Goal: Task Accomplishment & Management: Manage account settings

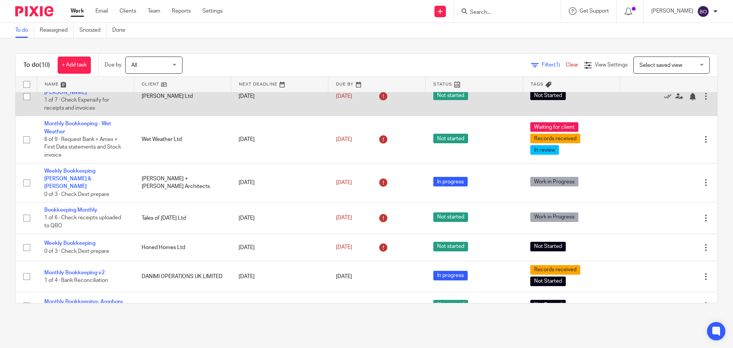
scroll to position [118, 0]
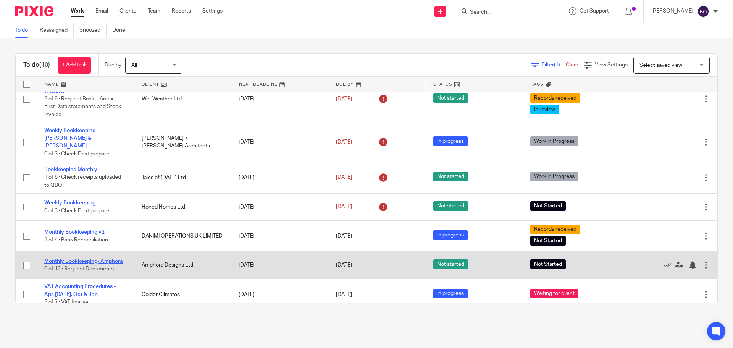
click at [90, 258] on link "Monthly Bookkeeping- Amphora" at bounding box center [83, 260] width 79 height 5
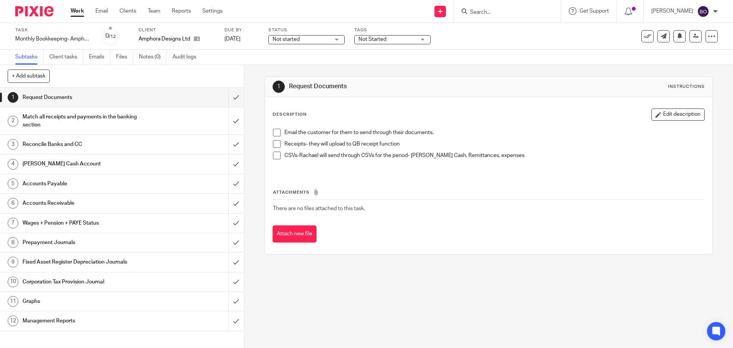
click at [336, 40] on div "Not started Not started" at bounding box center [306, 39] width 76 height 9
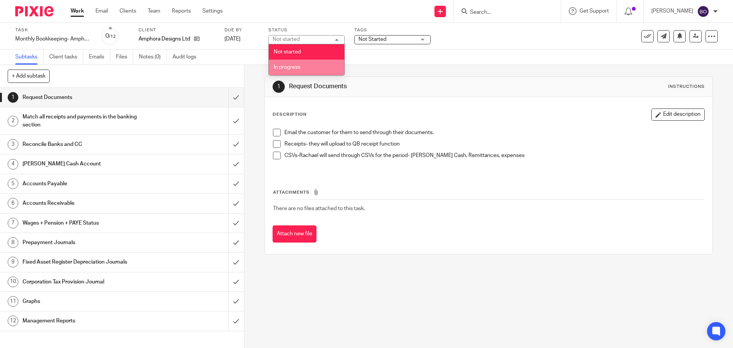
click at [318, 68] on li "In progress" at bounding box center [307, 68] width 76 height 16
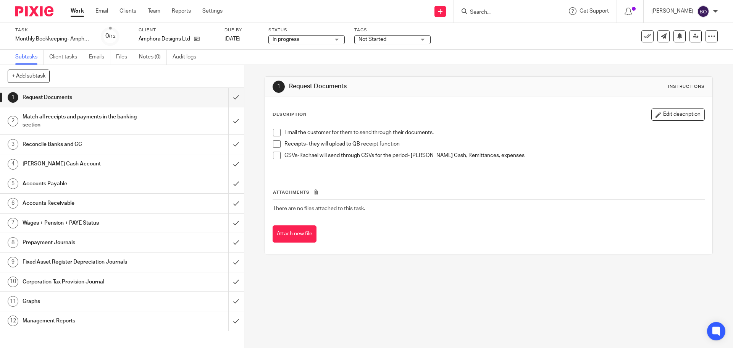
click at [419, 39] on div "Not Started" at bounding box center [392, 39] width 76 height 9
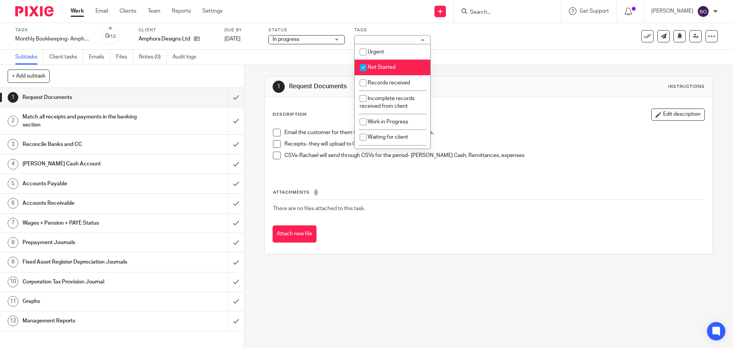
click at [362, 69] on input "checkbox" at bounding box center [363, 67] width 15 height 15
checkbox input "false"
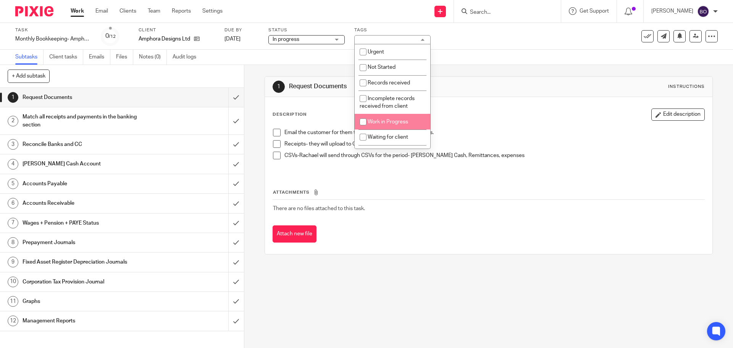
click at [362, 120] on input "checkbox" at bounding box center [363, 121] width 15 height 15
checkbox input "true"
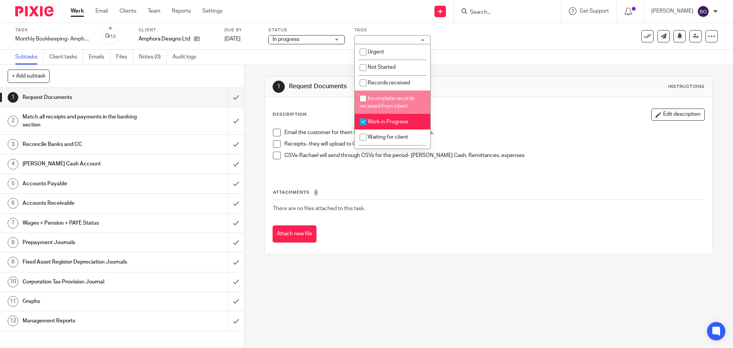
click at [482, 68] on div "1 Request Documents Instructions Description Edit description Email the custome…" at bounding box center [488, 165] width 448 height 201
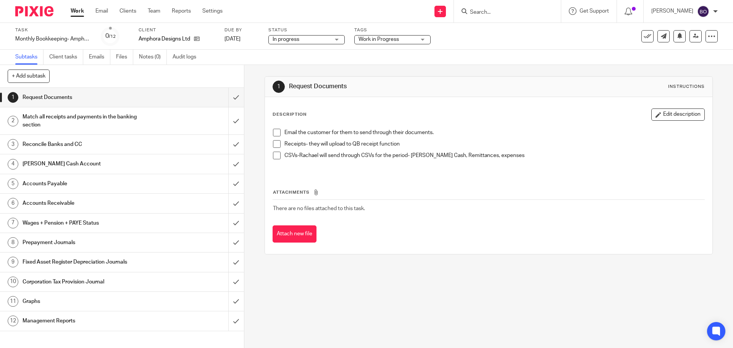
click at [276, 133] on span at bounding box center [277, 133] width 8 height 8
click at [276, 143] on span at bounding box center [277, 144] width 8 height 8
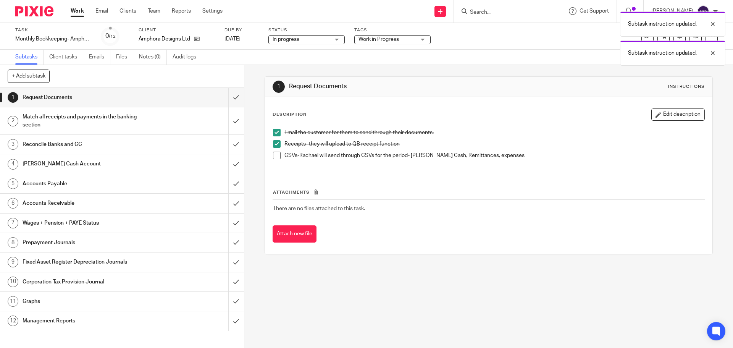
click at [276, 159] on span at bounding box center [277, 156] width 8 height 8
click at [227, 98] on input "submit" at bounding box center [122, 97] width 244 height 19
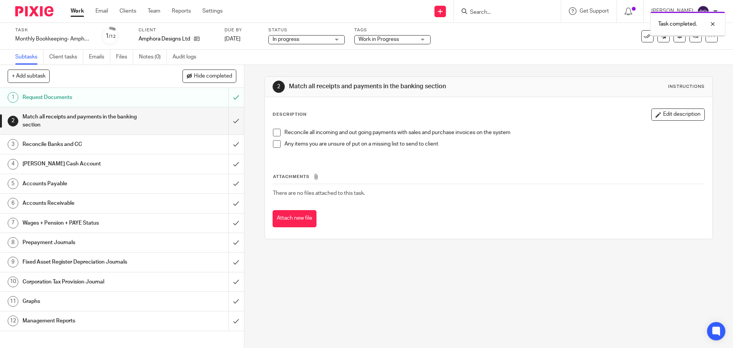
click at [101, 115] on h1 "Match all receipts and payments in the banking section" at bounding box center [89, 120] width 132 height 19
click at [276, 134] on span at bounding box center [277, 133] width 8 height 8
click at [277, 147] on span at bounding box center [277, 144] width 8 height 8
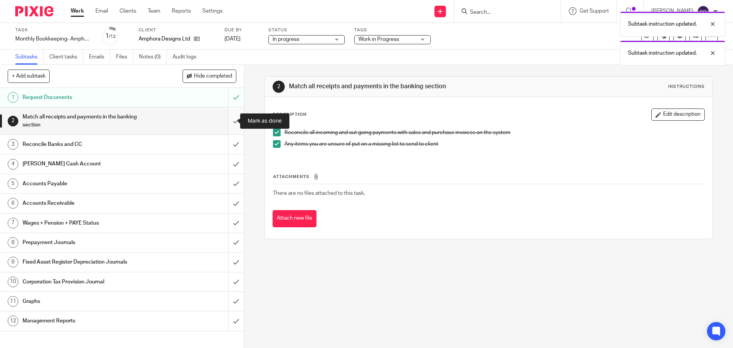
click at [227, 119] on input "submit" at bounding box center [122, 120] width 244 height 27
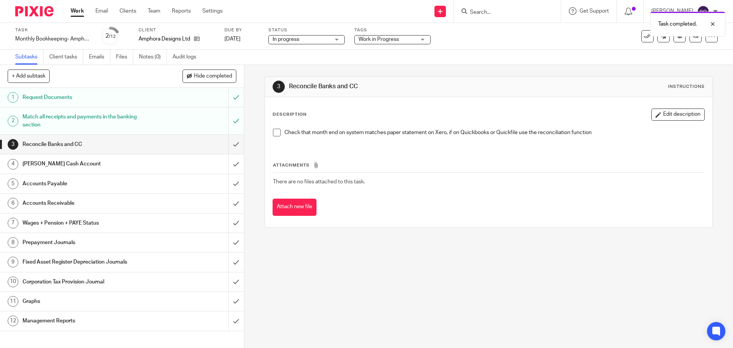
click at [274, 132] on span at bounding box center [277, 133] width 8 height 8
click at [230, 144] on input "submit" at bounding box center [122, 144] width 244 height 19
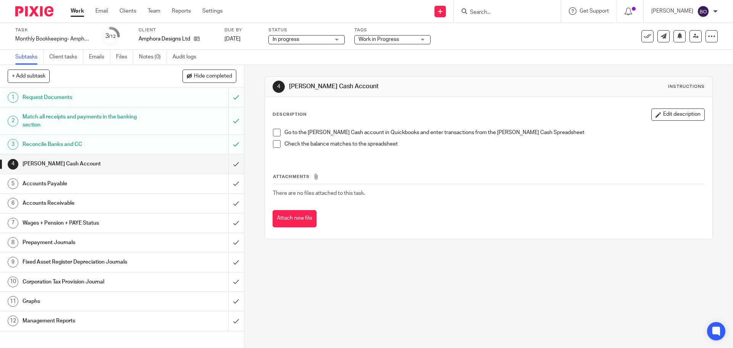
click at [61, 142] on h1 "Reconcile Banks and CC" at bounding box center [89, 144] width 132 height 11
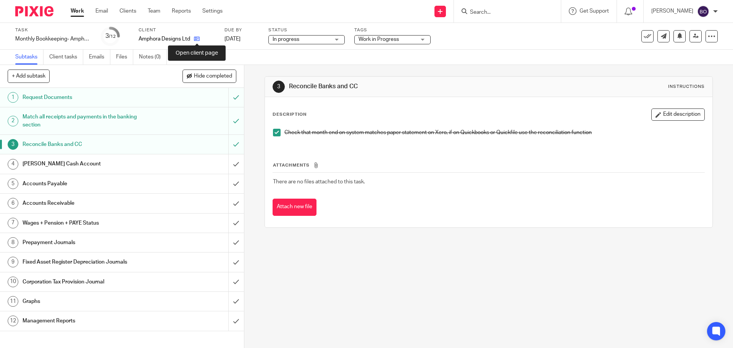
click at [196, 41] on icon at bounding box center [197, 39] width 6 height 6
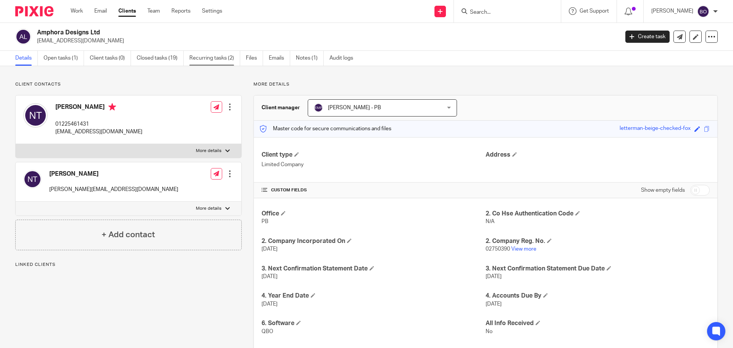
click at [209, 55] on link "Recurring tasks (2)" at bounding box center [214, 58] width 51 height 15
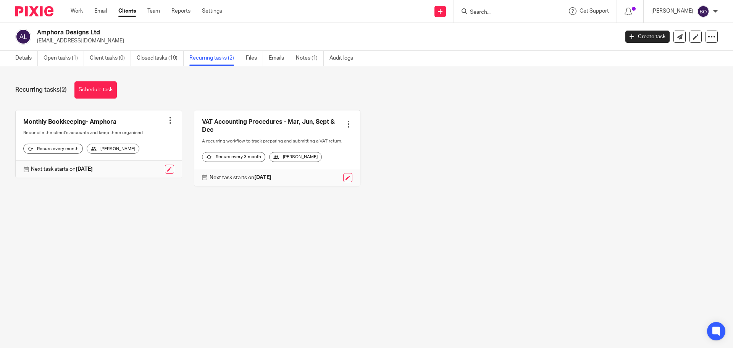
click at [110, 122] on link at bounding box center [99, 144] width 166 height 68
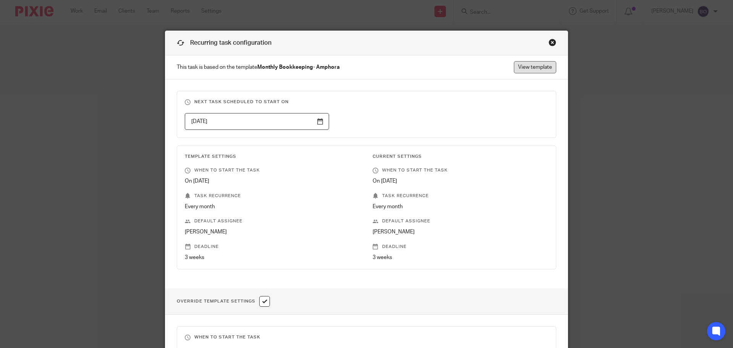
click at [535, 69] on link "View template" at bounding box center [535, 67] width 42 height 12
click at [551, 41] on div "Close this dialog window" at bounding box center [552, 43] width 8 height 8
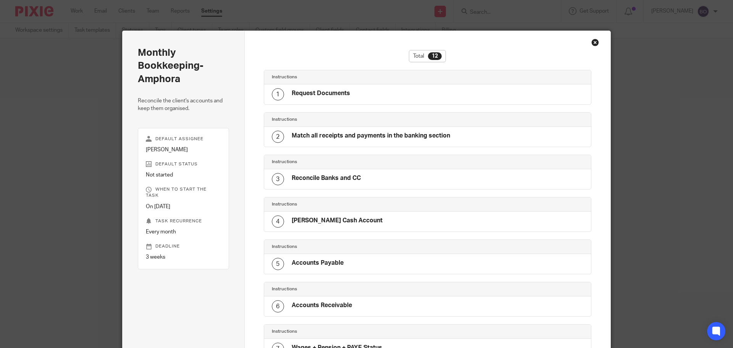
scroll to position [300, 0]
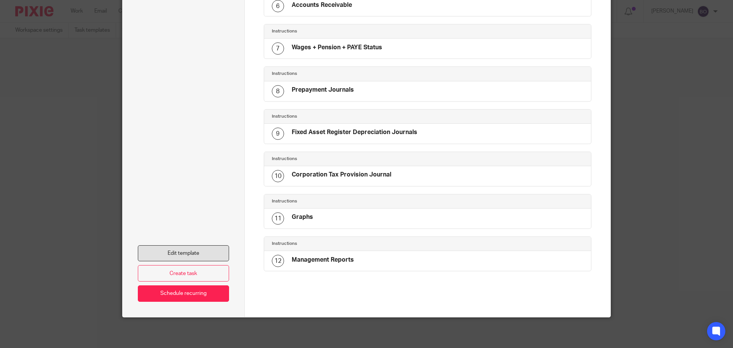
click at [210, 245] on link "Edit template" at bounding box center [183, 253] width 91 height 16
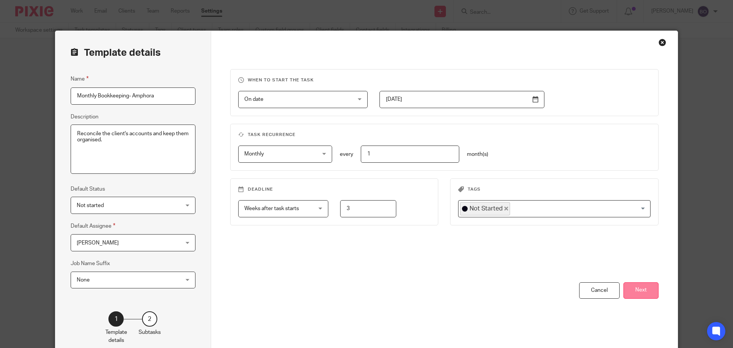
click at [633, 288] on button "Next" at bounding box center [640, 290] width 35 height 16
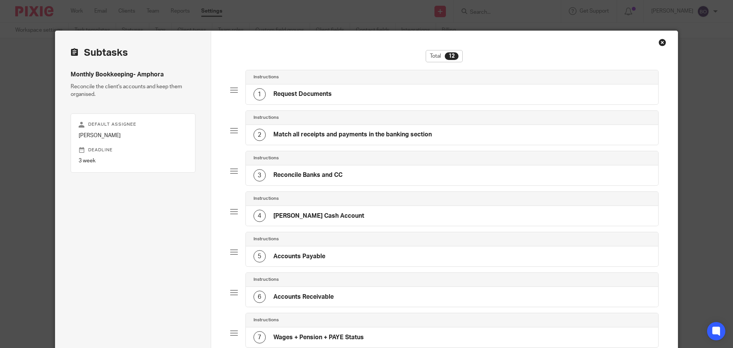
click at [335, 176] on h4 "Reconcile Banks and CC" at bounding box center [307, 175] width 69 height 8
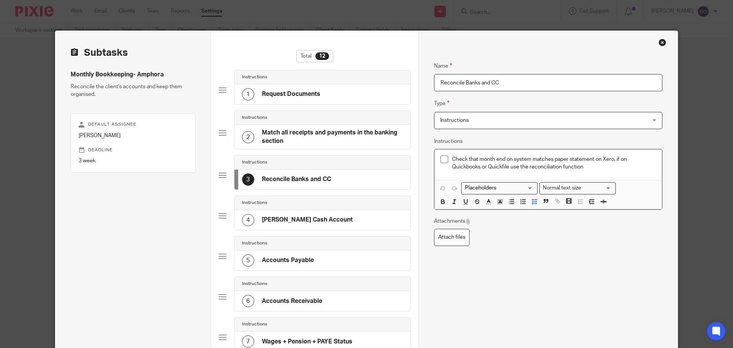
click at [587, 166] on p "Check that month end on system matches paper statement on Xero, if on Quickbook…" at bounding box center [554, 163] width 204 height 16
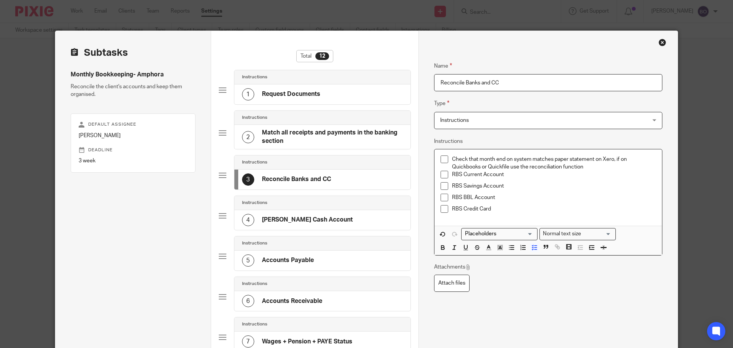
click at [452, 158] on p "Check that month end on system matches paper statement on Xero, if on Quickbook…" at bounding box center [554, 163] width 204 height 16
click at [535, 169] on p "Check that month end on system matches paper statement on Xero, if on Quickbook…" at bounding box center [547, 163] width 215 height 16
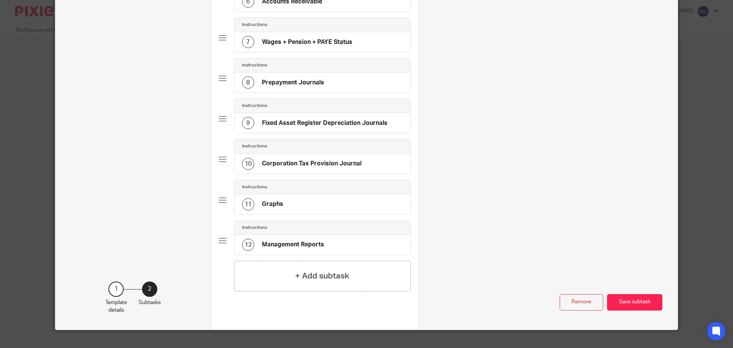
scroll to position [312, 0]
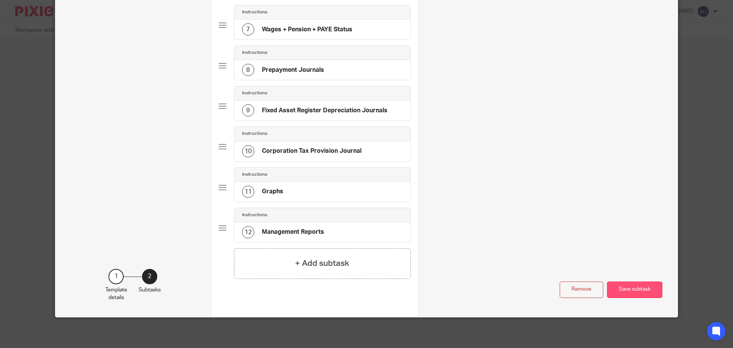
click at [632, 293] on button "Save subtask" at bounding box center [634, 289] width 55 height 16
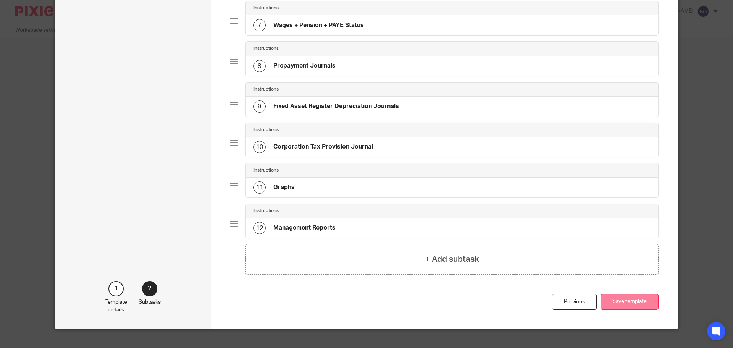
click at [634, 306] on button "Save template" at bounding box center [629, 301] width 58 height 16
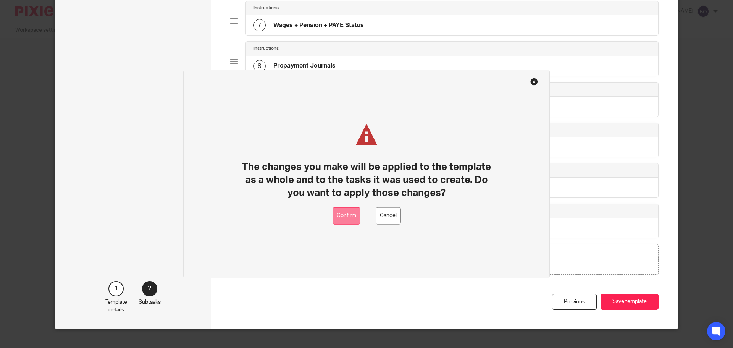
click at [352, 218] on button "Confirm" at bounding box center [346, 215] width 28 height 17
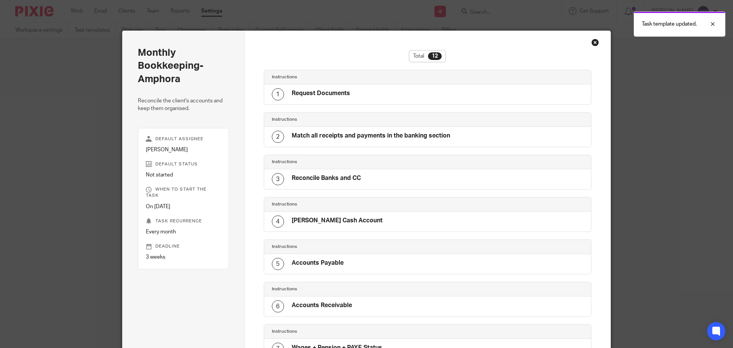
click at [592, 45] on div "Close this dialog window" at bounding box center [595, 43] width 8 height 8
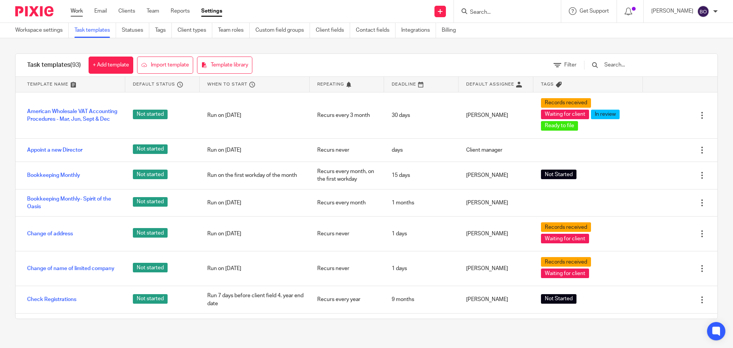
click at [76, 13] on link "Work" at bounding box center [77, 11] width 12 height 8
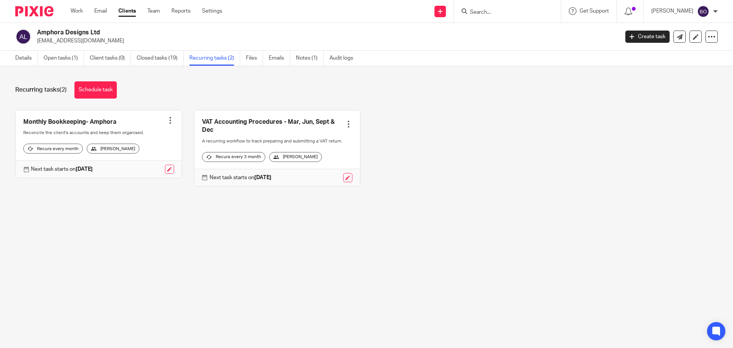
drag, startPoint x: 0, startPoint y: 0, endPoint x: 40, endPoint y: 11, distance: 41.9
click at [40, 11] on img at bounding box center [34, 11] width 38 height 10
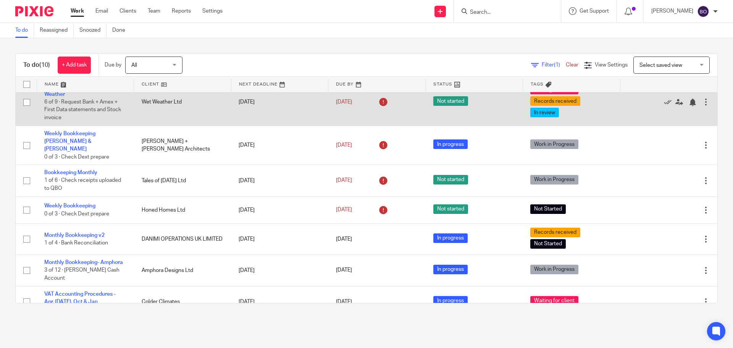
scroll to position [118, 0]
